Goal: Navigation & Orientation: Find specific page/section

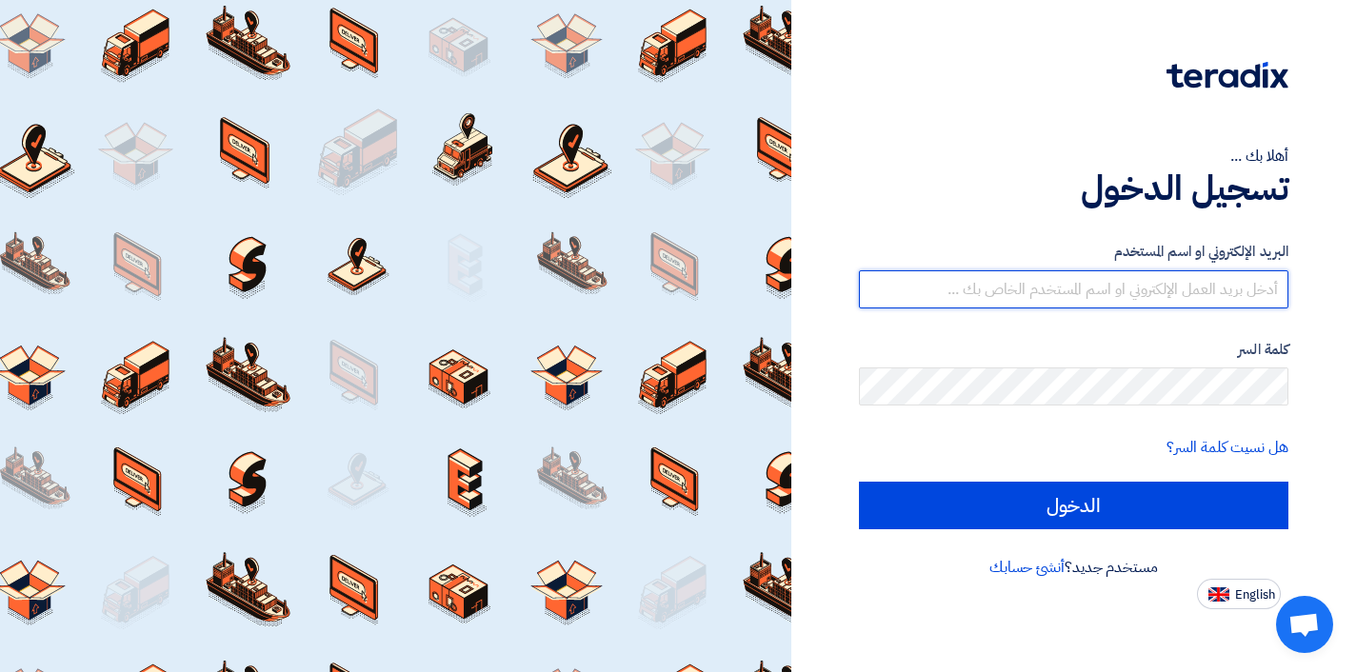
click at [1099, 287] on input "text" at bounding box center [1073, 289] width 429 height 38
type input "[EMAIL_ADDRESS][DOMAIN_NAME]"
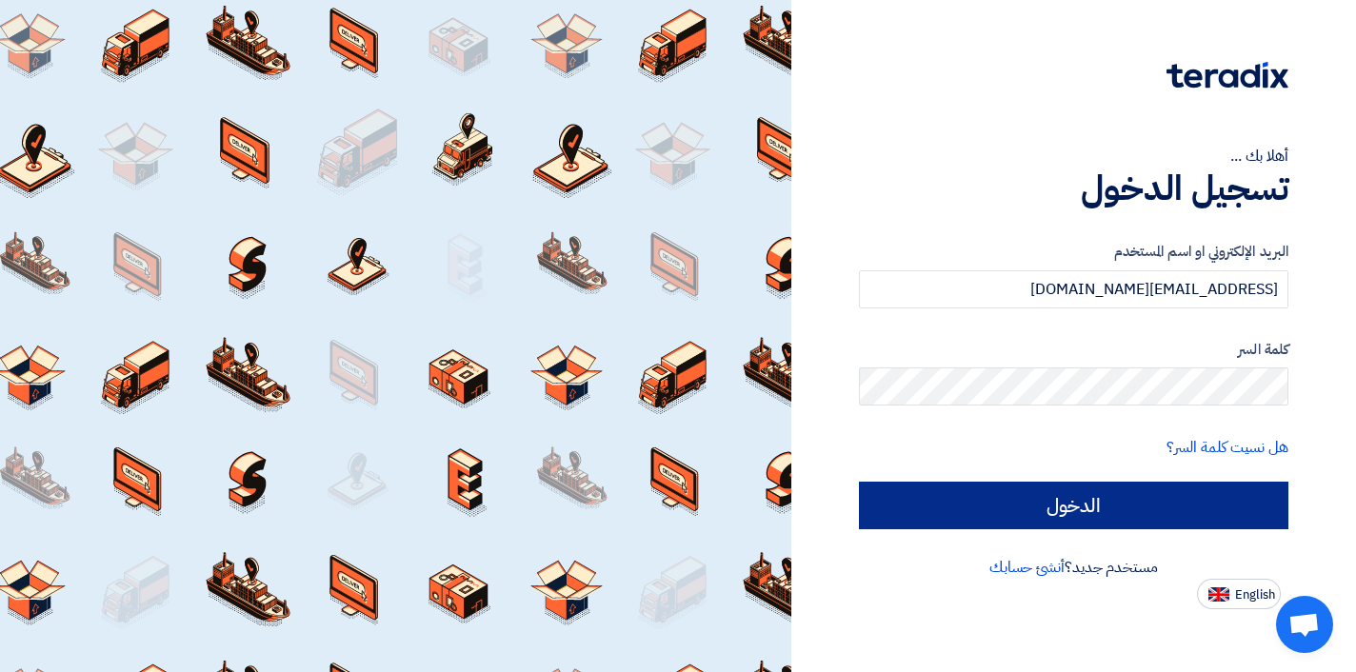
click at [1031, 509] on input "الدخول" at bounding box center [1073, 506] width 429 height 48
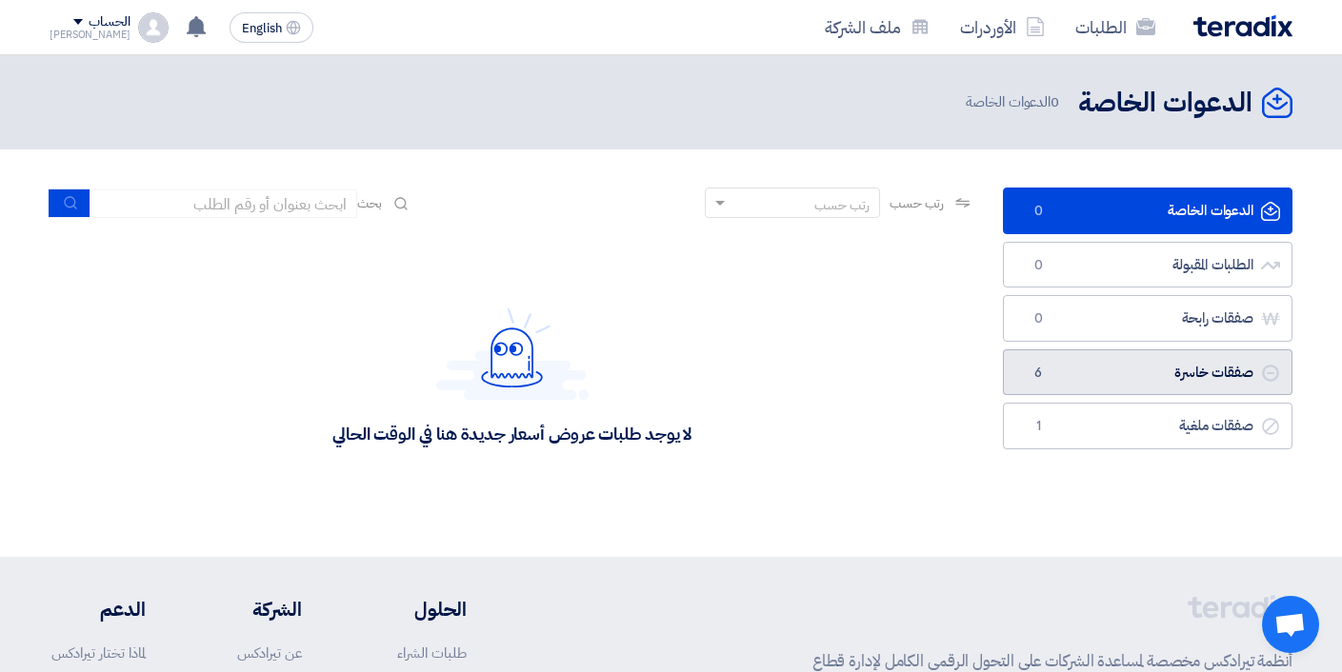
click at [1088, 351] on link "صفقات خاسرة صفقات خاسرة 6" at bounding box center [1147, 372] width 289 height 47
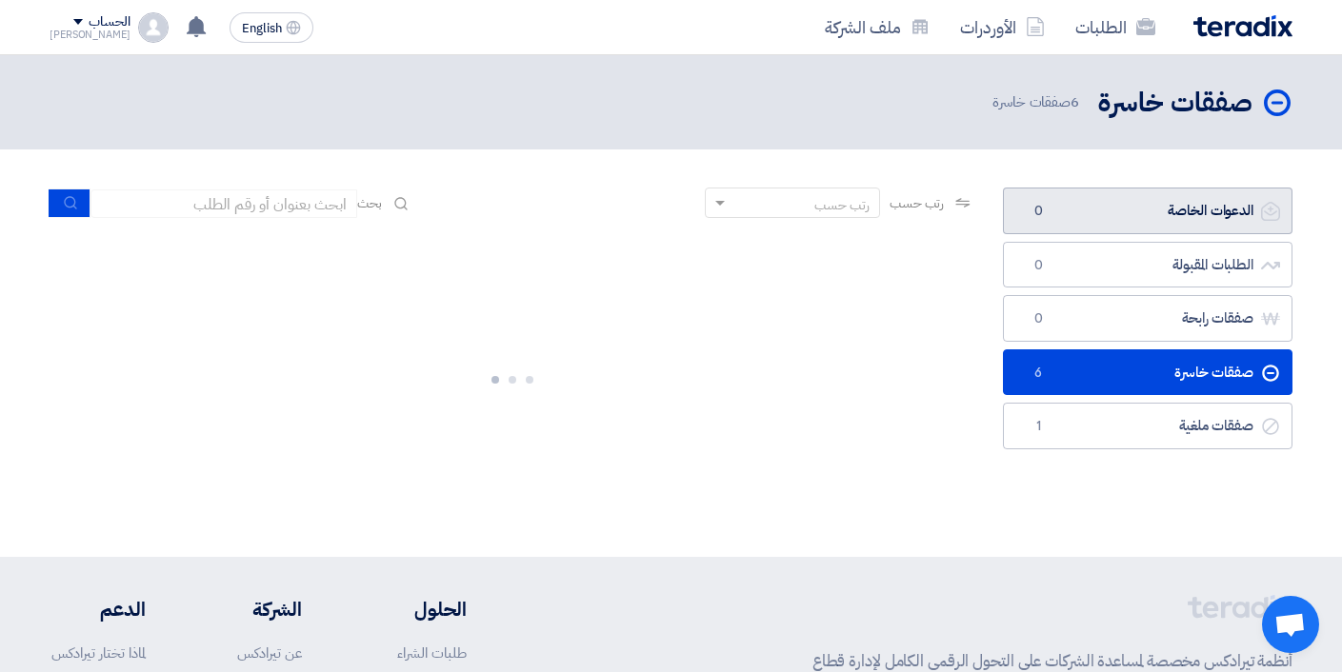
click at [1154, 212] on link "الدعوات الخاصة الدعوات الخاصة 0" at bounding box center [1147, 211] width 289 height 47
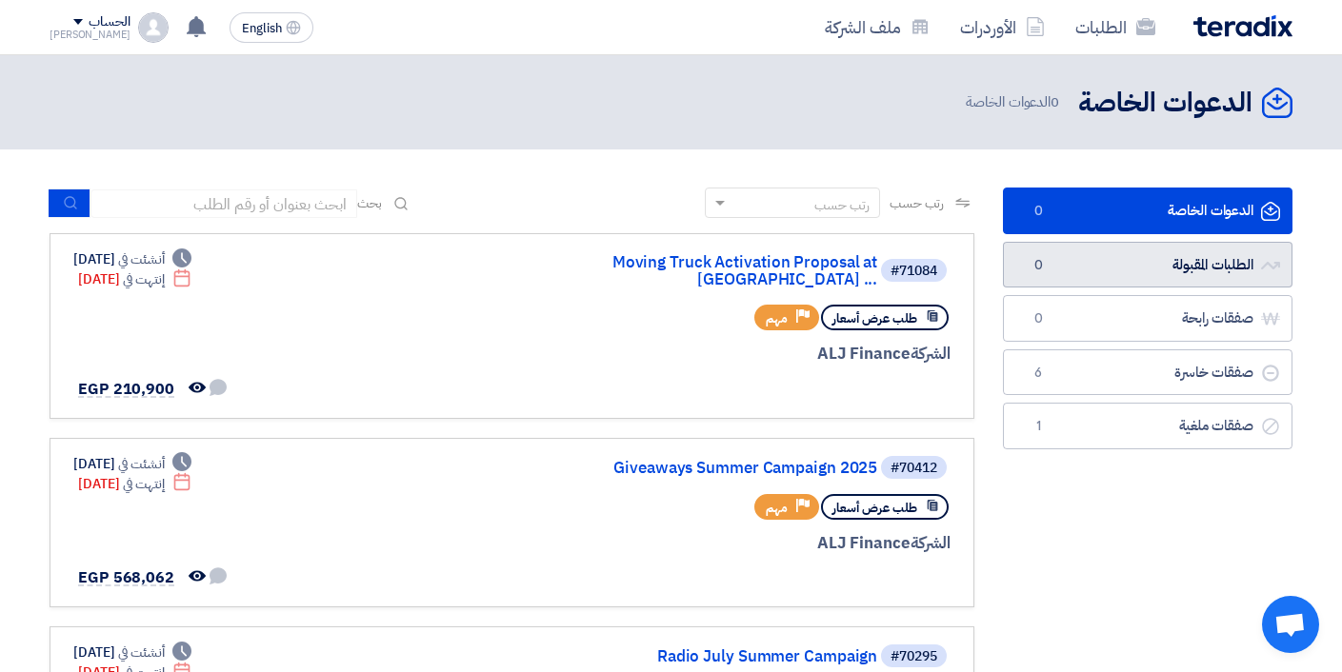
click at [1157, 261] on link "الطلبات المقبولة الطلبات المقبولة 0" at bounding box center [1147, 265] width 289 height 47
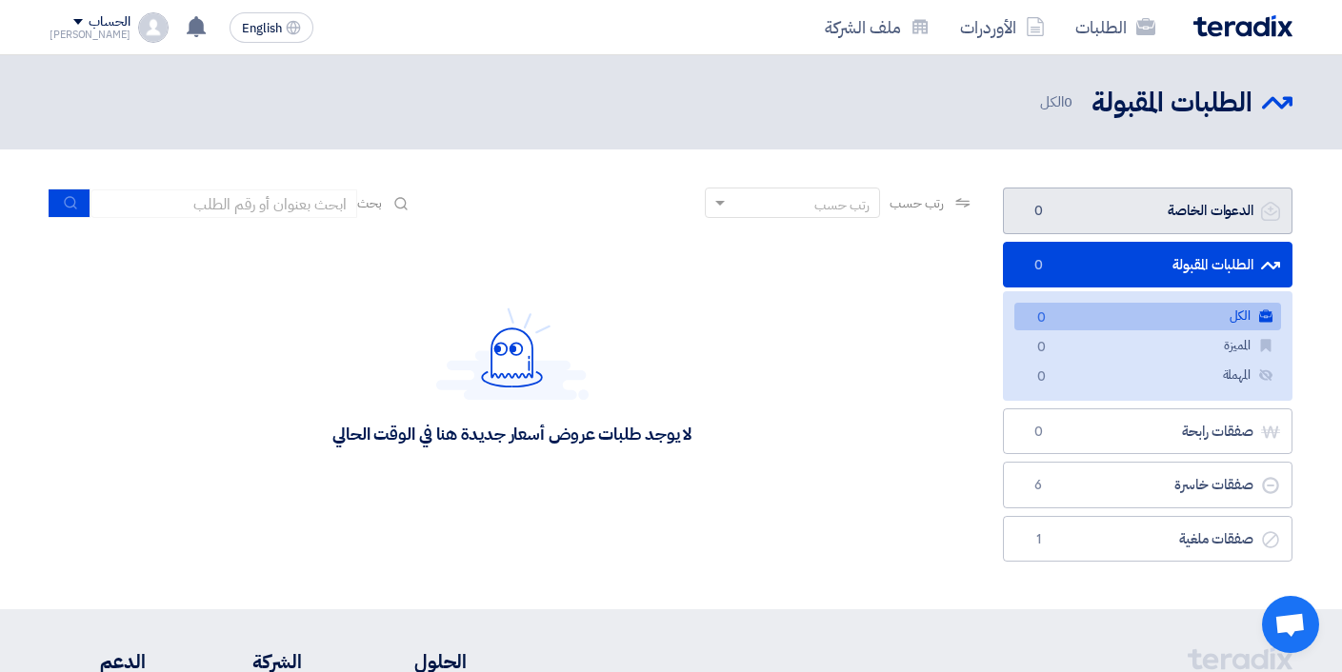
click at [1181, 212] on link "الدعوات الخاصة الدعوات الخاصة 0" at bounding box center [1147, 211] width 289 height 47
